Goal: Find specific page/section: Find specific page/section

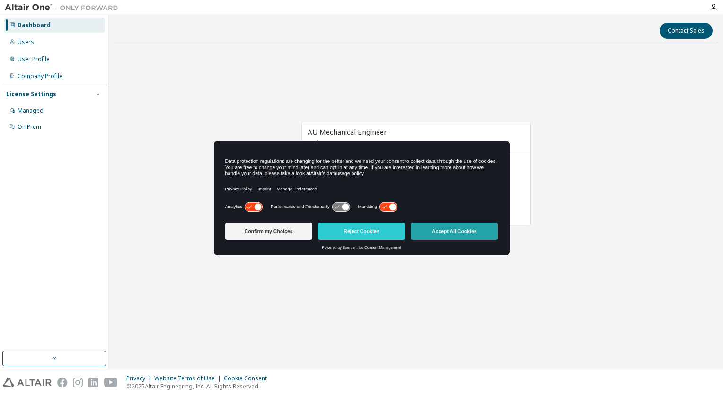
click at [488, 235] on button "Accept All Cookies" at bounding box center [454, 231] width 87 height 17
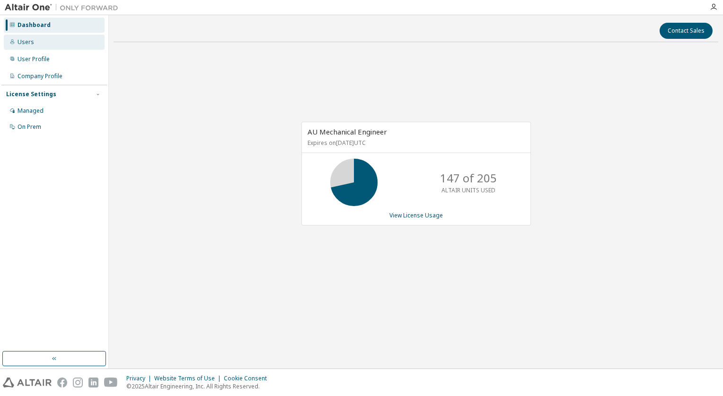
click at [37, 44] on div "Users" at bounding box center [54, 42] width 101 height 15
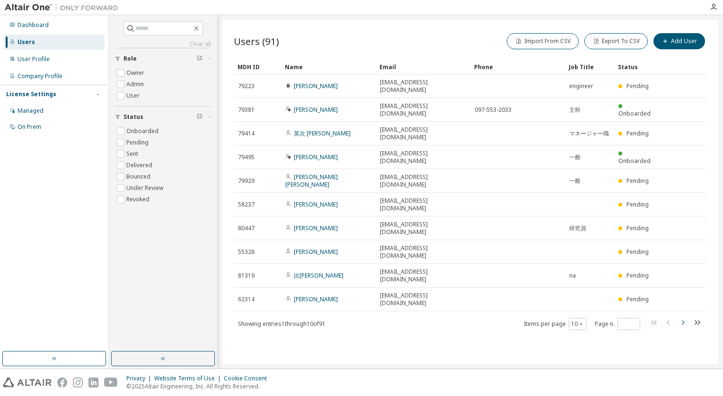
click at [680, 317] on icon "button" at bounding box center [682, 322] width 11 height 11
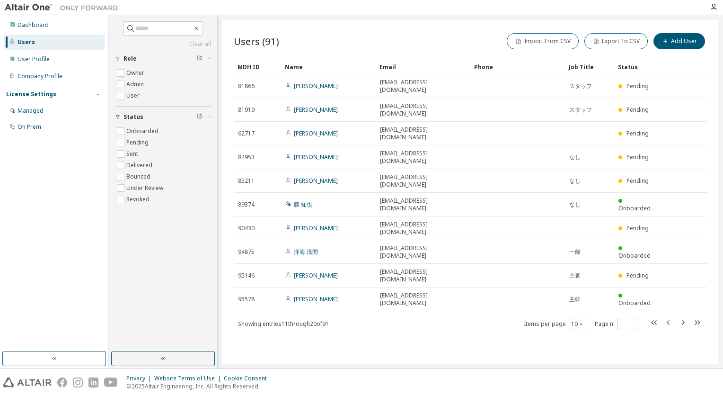
click at [672, 317] on icon "button" at bounding box center [668, 322] width 11 height 11
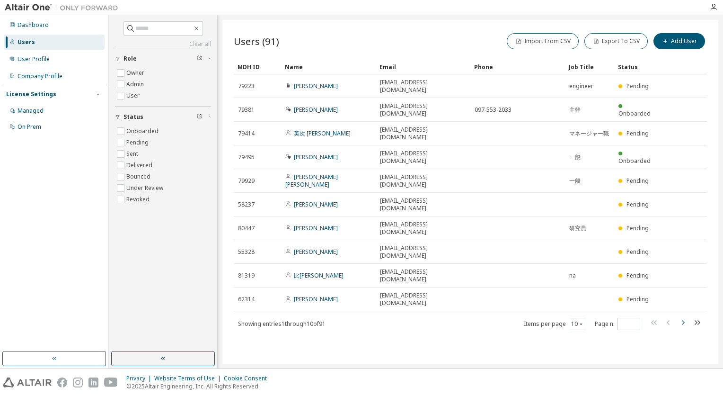
click at [680, 317] on icon "button" at bounding box center [682, 322] width 11 height 11
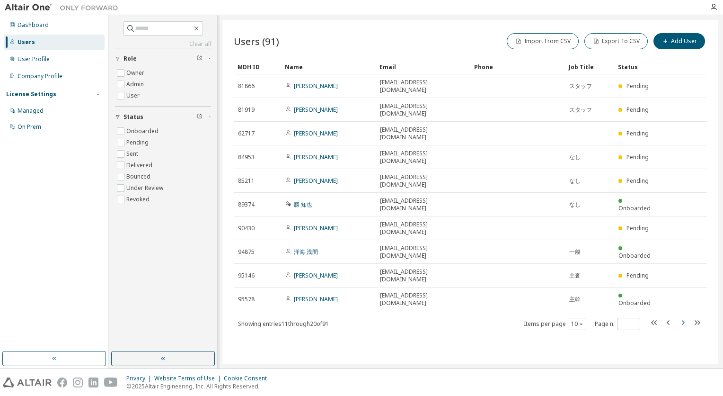
click at [680, 317] on icon "button" at bounding box center [682, 322] width 11 height 11
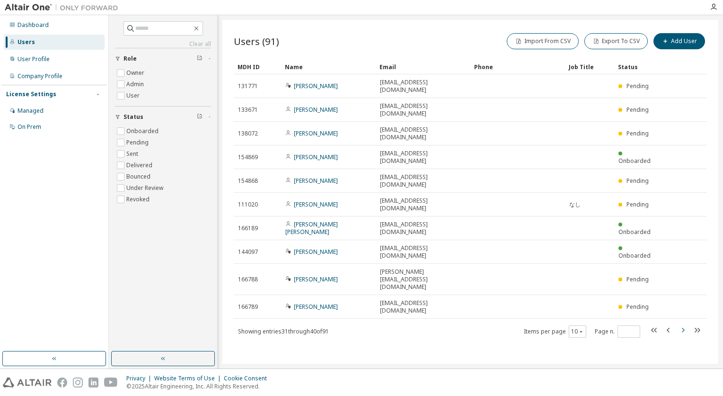
click at [680, 324] on icon "button" at bounding box center [682, 329] width 11 height 11
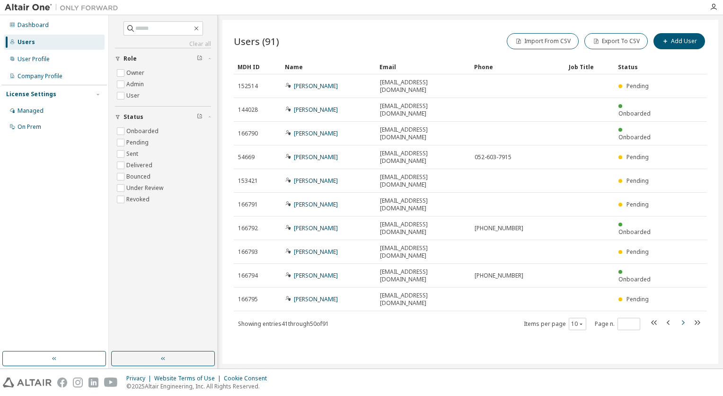
click at [680, 317] on icon "button" at bounding box center [682, 322] width 11 height 11
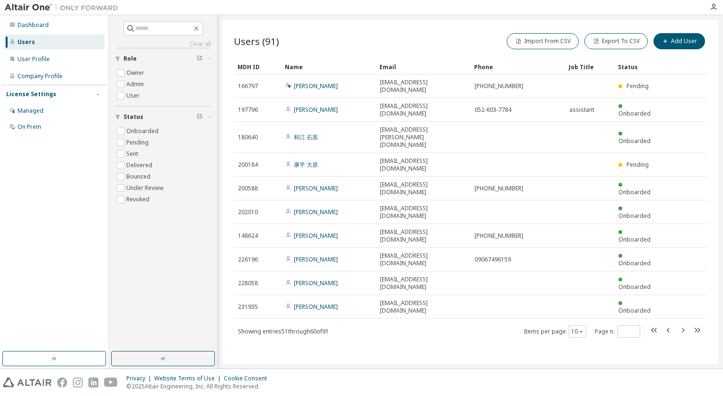
click at [680, 324] on icon "button" at bounding box center [682, 329] width 11 height 11
type input "*"
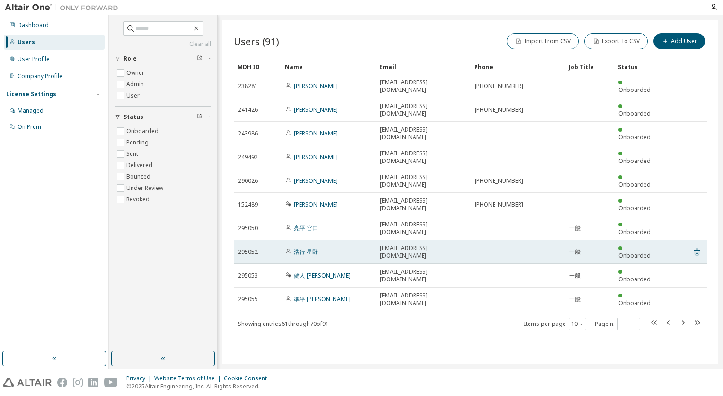
click at [357, 248] on div "浩行 星野" at bounding box center [328, 252] width 86 height 8
